Goal: Find specific page/section: Find specific page/section

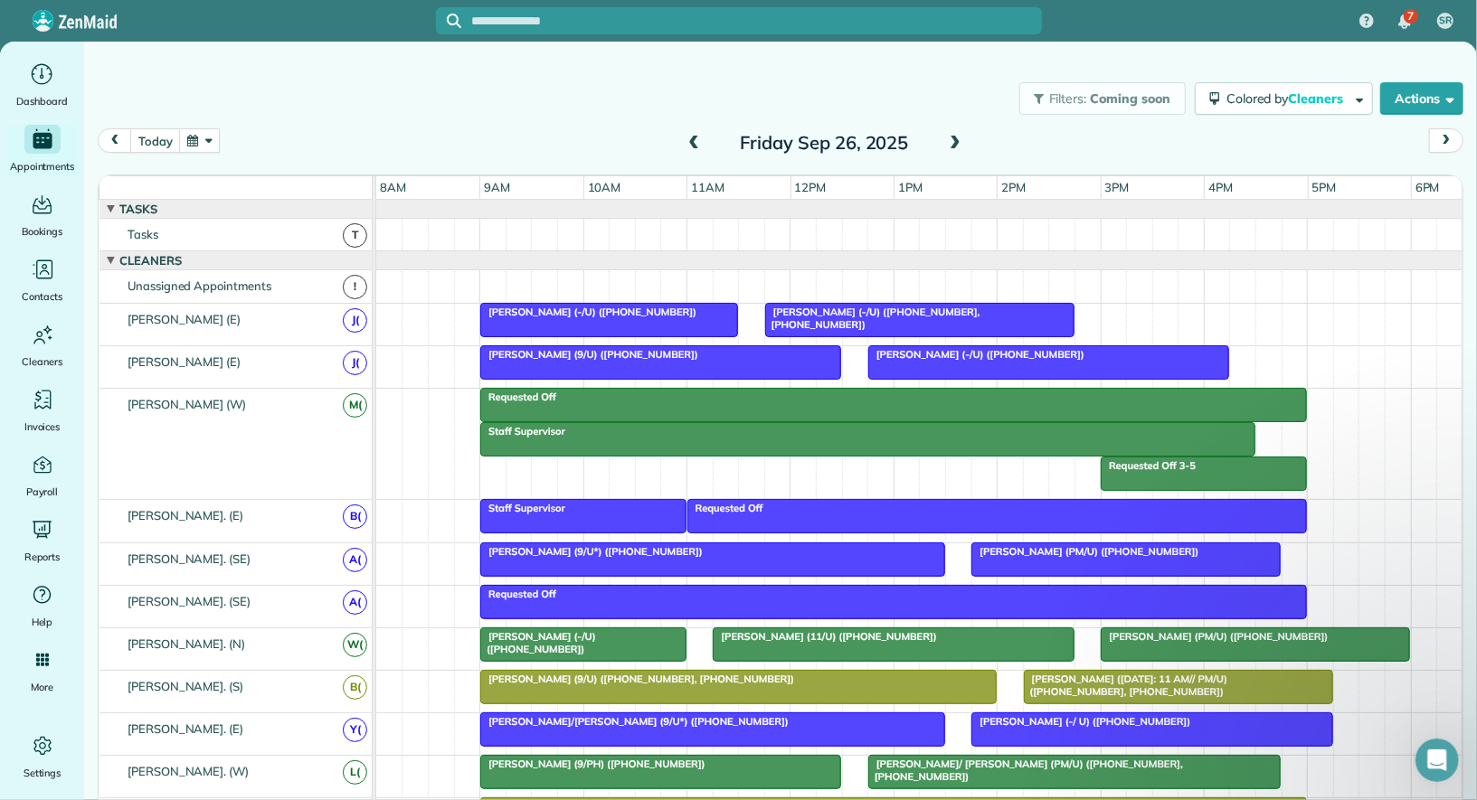
scroll to position [0, 38]
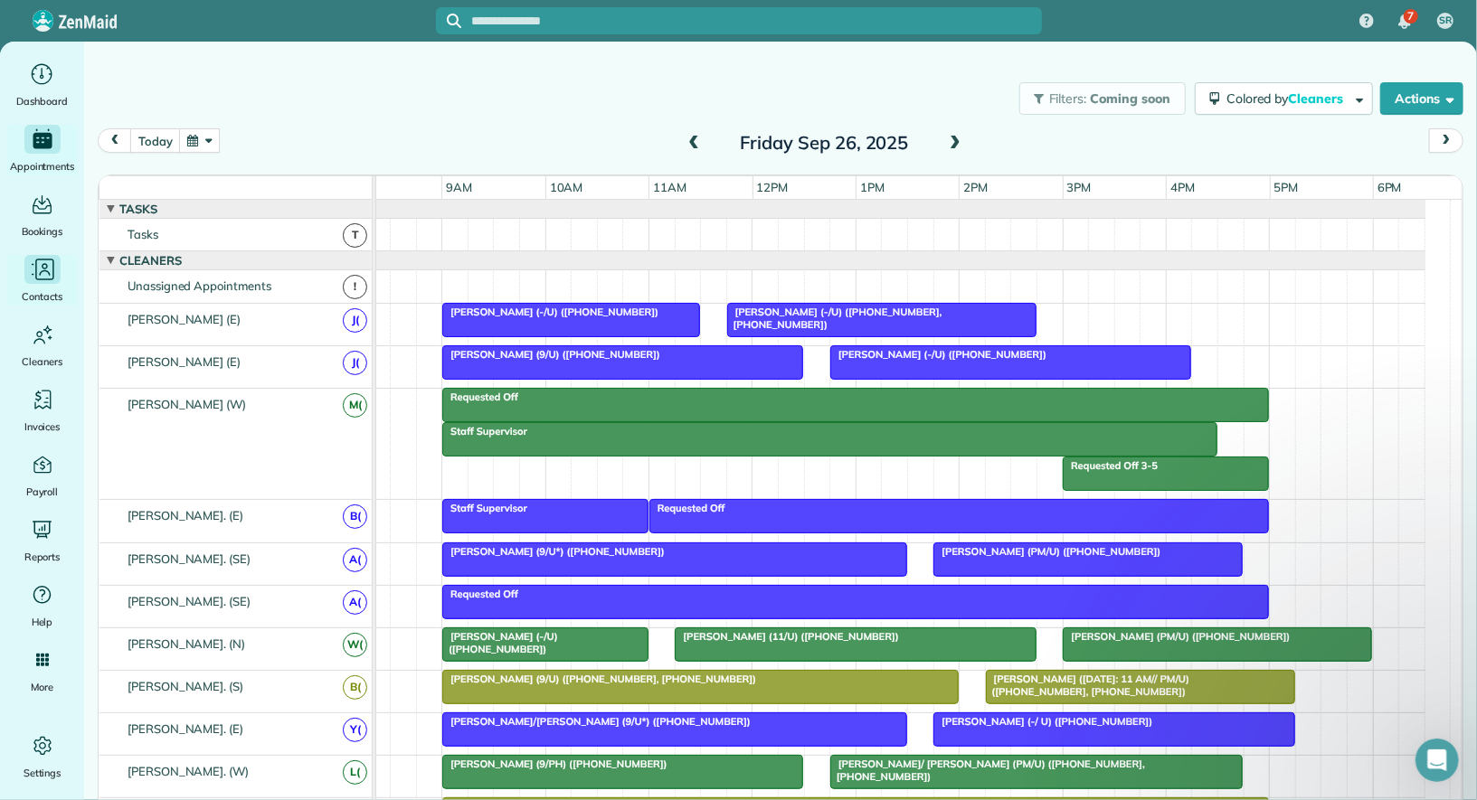
click at [42, 257] on icon "Main" at bounding box center [42, 269] width 26 height 26
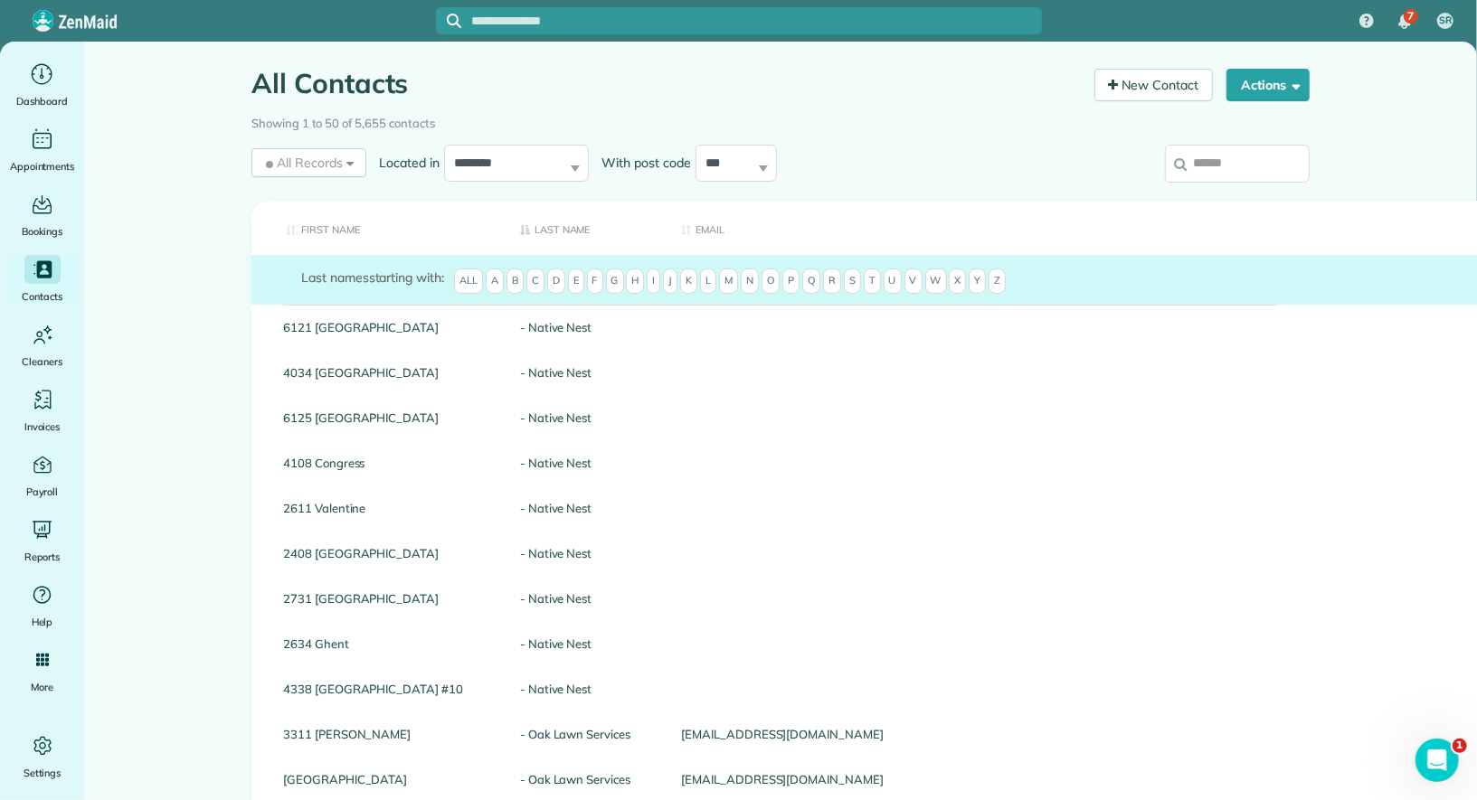
click at [1204, 173] on input "search" at bounding box center [1237, 164] width 145 height 38
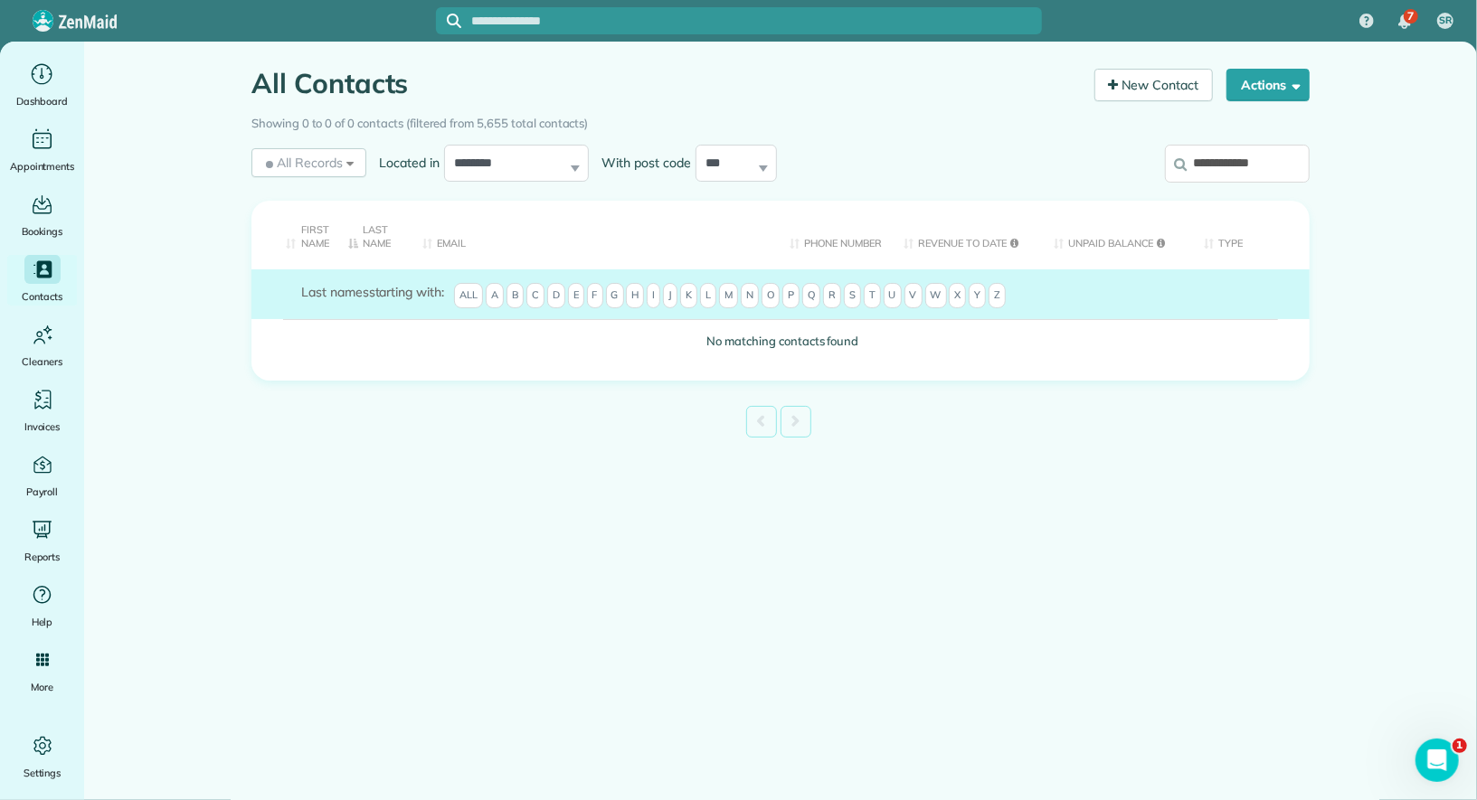
type input "**********"
